Goal: Navigation & Orientation: Find specific page/section

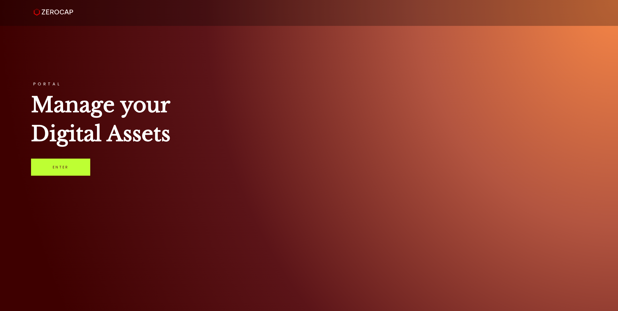
click at [59, 164] on link "Enter" at bounding box center [60, 167] width 59 height 17
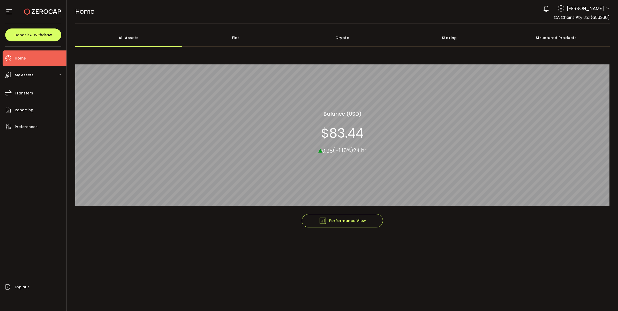
click at [24, 57] on span "Home" at bounding box center [20, 59] width 11 height 8
click at [28, 77] on span "My Assets" at bounding box center [24, 75] width 19 height 8
click at [30, 58] on li "Home" at bounding box center [35, 58] width 64 height 16
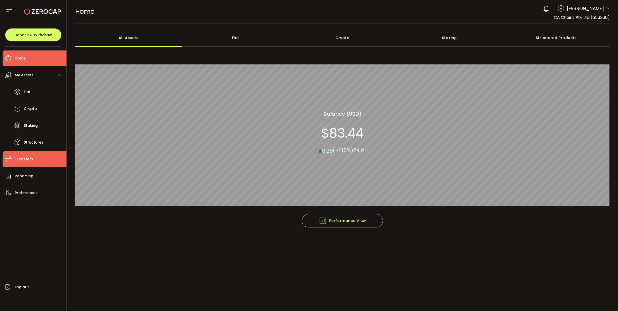
click at [25, 163] on li "Transfers" at bounding box center [35, 159] width 64 height 16
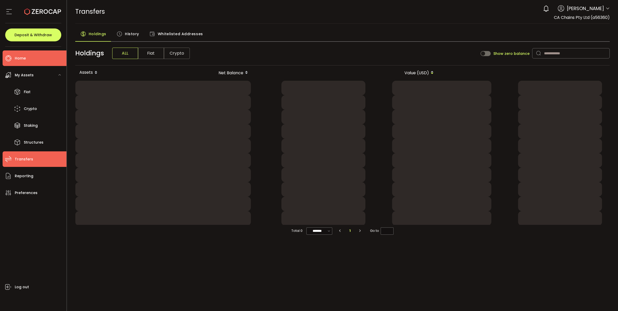
click at [33, 56] on li "Home" at bounding box center [35, 58] width 64 height 16
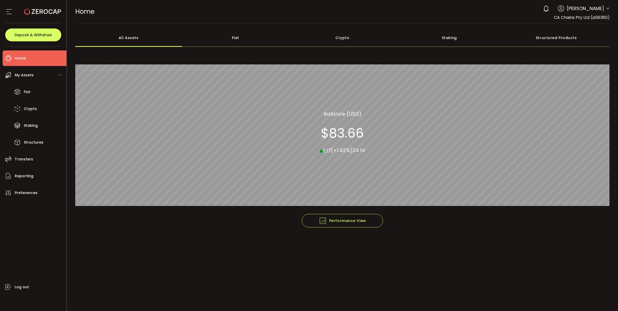
click at [31, 73] on span "My Assets" at bounding box center [24, 75] width 19 height 8
click at [34, 78] on div "My Assets" at bounding box center [35, 75] width 64 height 16
click at [43, 94] on li "Fiat" at bounding box center [35, 92] width 64 height 16
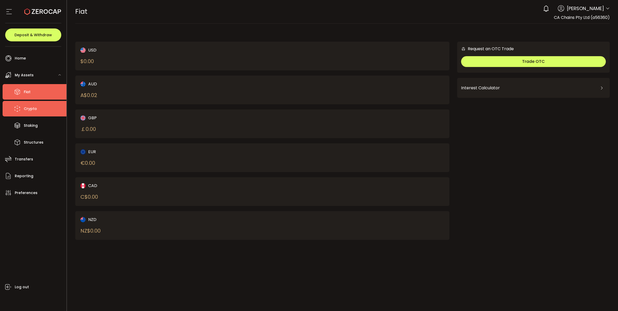
click at [43, 106] on li "Crypto" at bounding box center [35, 109] width 64 height 16
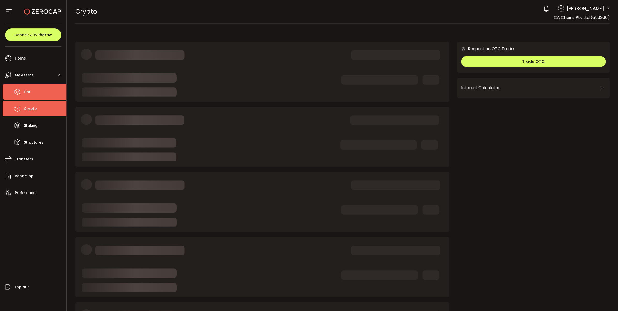
click at [38, 87] on li "Fiat" at bounding box center [35, 92] width 64 height 16
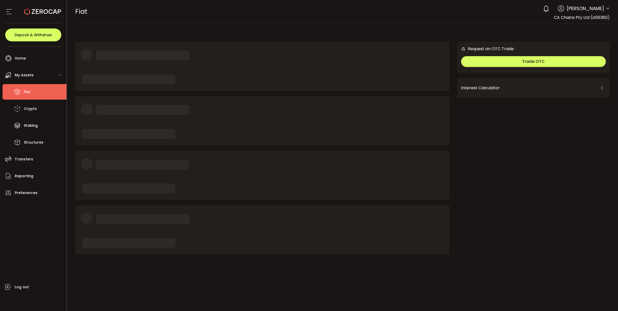
click at [34, 72] on div "My Assets" at bounding box center [35, 75] width 64 height 16
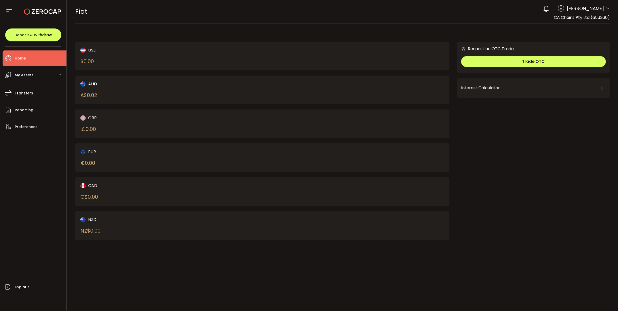
click at [33, 57] on li "Home" at bounding box center [35, 58] width 64 height 16
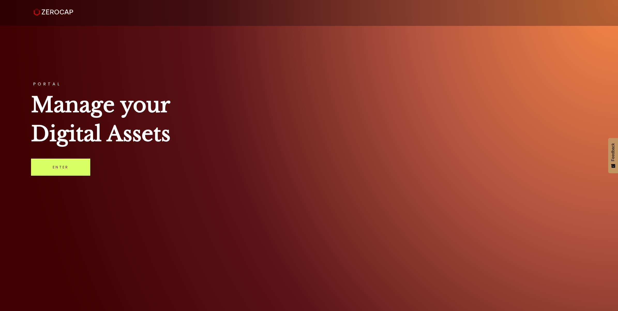
click at [74, 155] on div "PORTAL Manage your Digital Assets Enter" at bounding box center [309, 155] width 618 height 311
click at [64, 172] on link "Enter" at bounding box center [60, 167] width 59 height 17
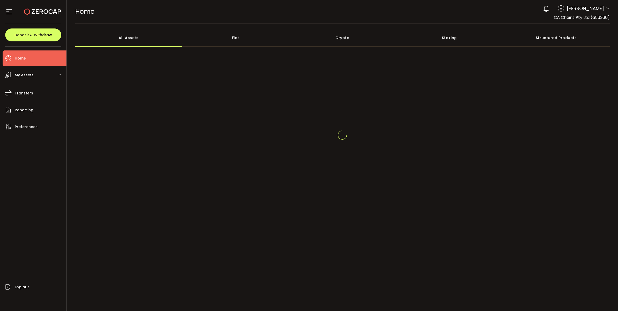
click at [244, 149] on div at bounding box center [342, 135] width 535 height 124
click at [28, 55] on li "Home" at bounding box center [35, 58] width 64 height 16
click at [544, 14] on div "HOME Buy Power $0.00 USD Home Home Your verification is pending 0 [PERSON_NAME]…" at bounding box center [342, 11] width 535 height 23
